Goal: Task Accomplishment & Management: Use online tool/utility

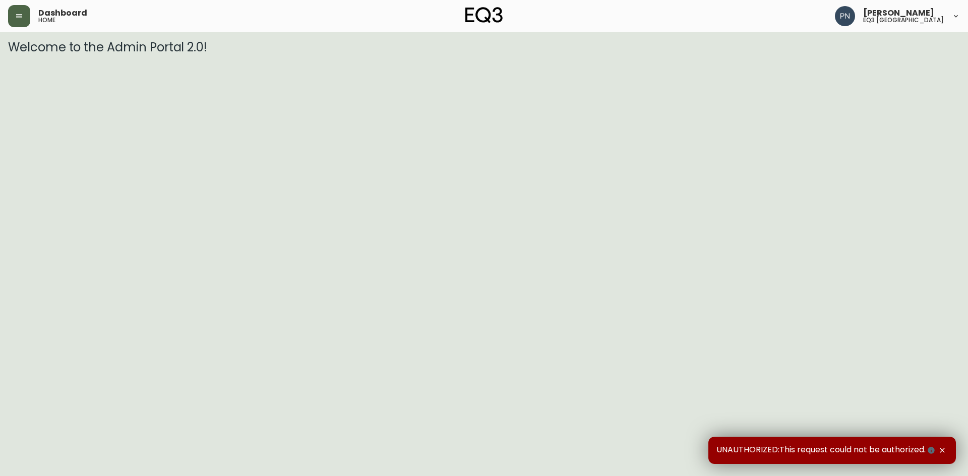
click at [19, 9] on button "button" at bounding box center [19, 16] width 22 height 22
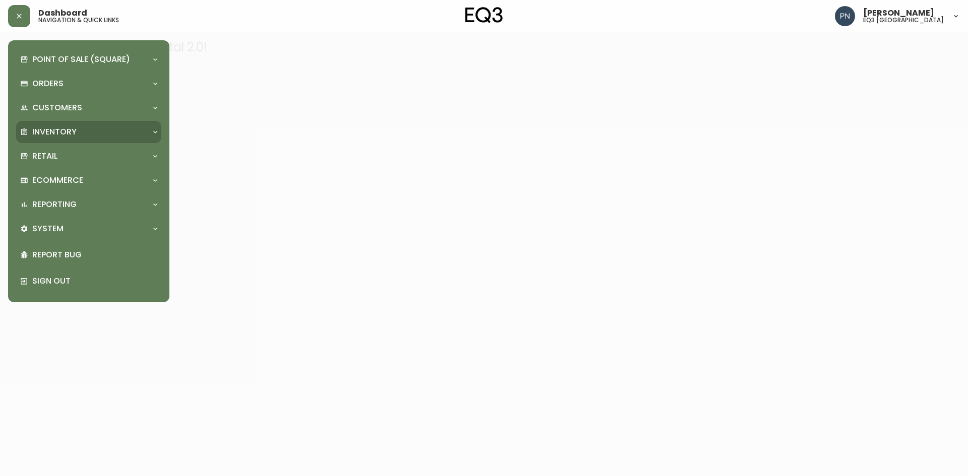
click at [75, 129] on p "Inventory" at bounding box center [54, 132] width 44 height 11
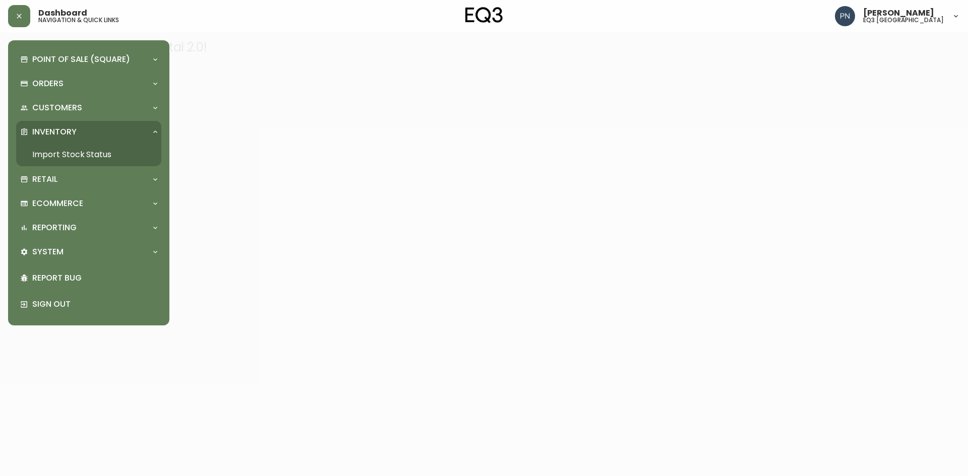
click at [94, 157] on link "Import Stock Status" at bounding box center [88, 154] width 145 height 23
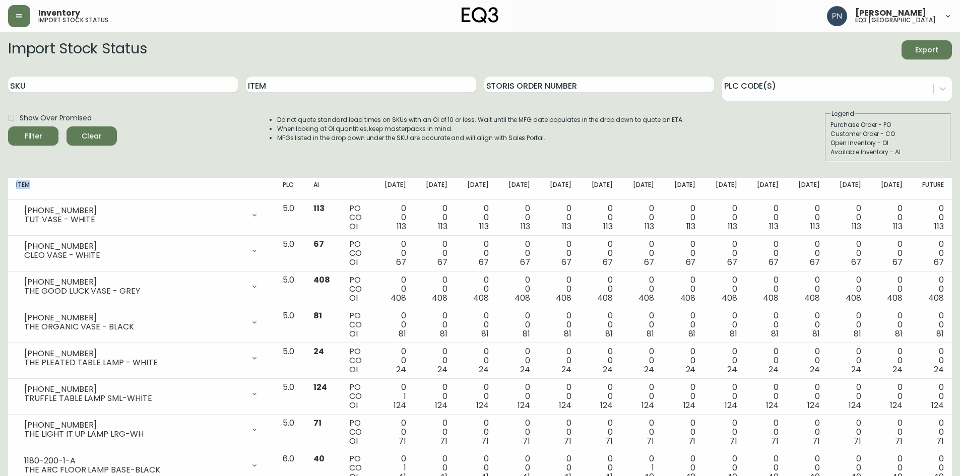
drag, startPoint x: 16, startPoint y: 184, endPoint x: 32, endPoint y: 184, distance: 16.6
click at [32, 184] on th "Item" at bounding box center [141, 189] width 267 height 22
click at [92, 162] on div "Import Stock Status Export SKU Item Storis Order Number PLC Code(s) Show Over P…" at bounding box center [480, 105] width 944 height 130
drag, startPoint x: 29, startPoint y: 184, endPoint x: 15, endPoint y: 185, distance: 14.1
click at [15, 185] on th "Item" at bounding box center [141, 189] width 267 height 22
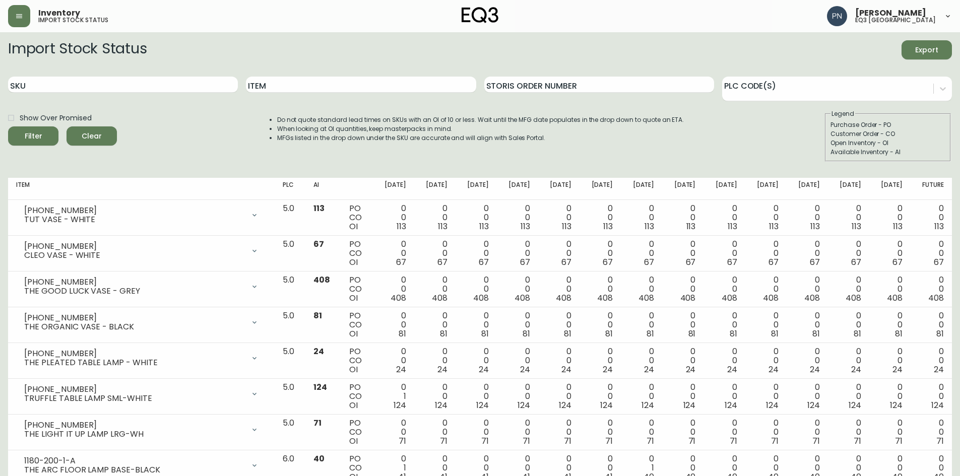
click at [32, 165] on div "Import Stock Status Export SKU Item Storis Order Number PLC Code(s) Show Over P…" at bounding box center [480, 105] width 944 height 130
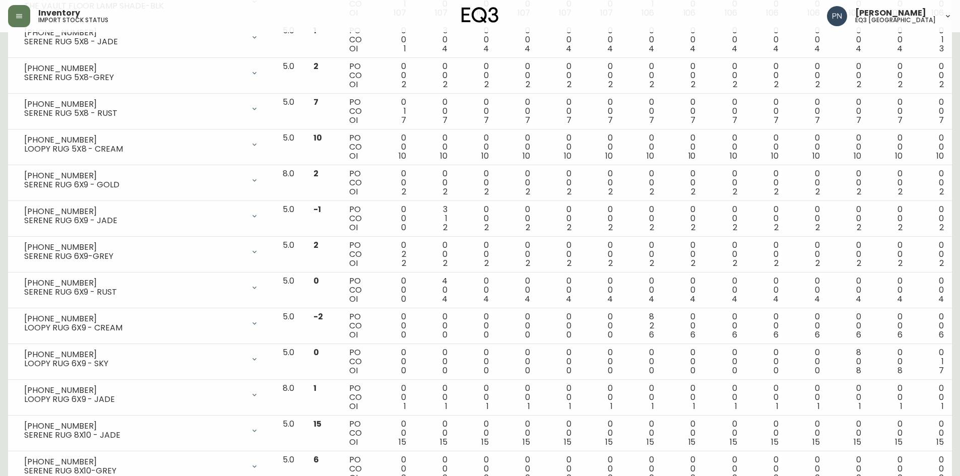
scroll to position [655, 0]
